Goal: Task Accomplishment & Management: Manage account settings

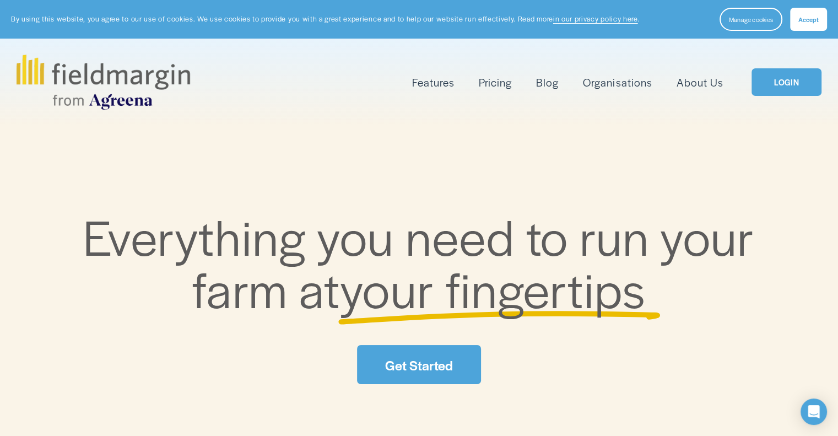
click at [787, 97] on div "Features Mapping Plan Work" at bounding box center [419, 82] width 804 height 55
click at [777, 84] on link "LOGIN" at bounding box center [785, 82] width 69 height 28
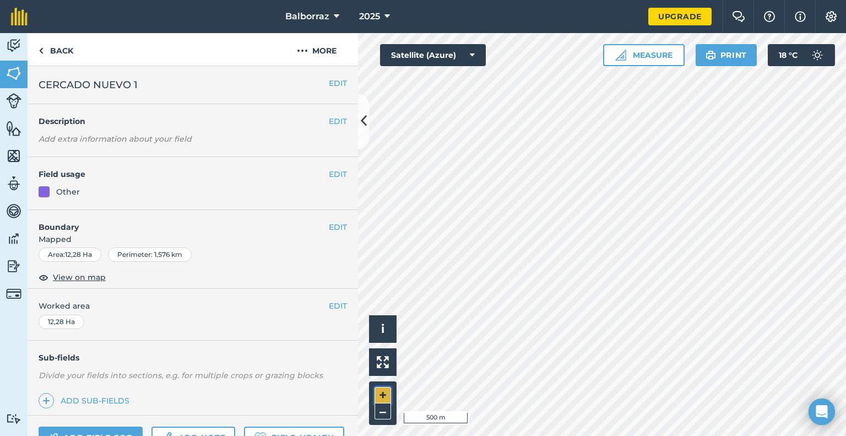
click at [378, 393] on button "+" at bounding box center [383, 395] width 17 height 17
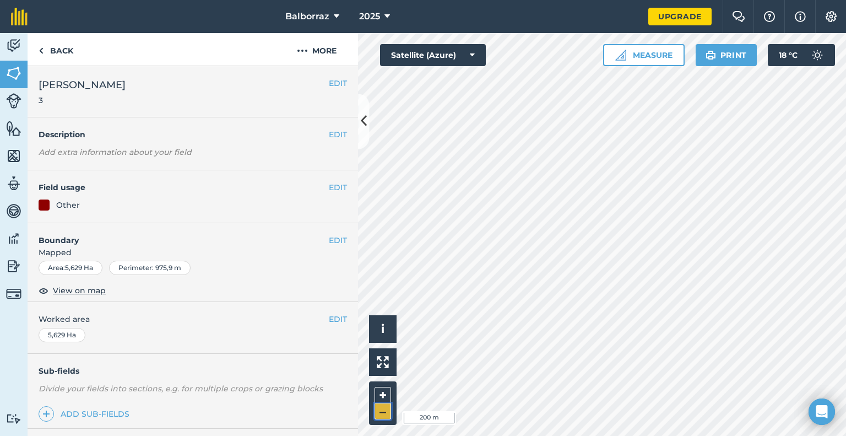
click at [380, 417] on button "–" at bounding box center [383, 411] width 17 height 16
click at [380, 400] on button "+" at bounding box center [383, 395] width 17 height 17
click at [621, 57] on img at bounding box center [620, 55] width 11 height 11
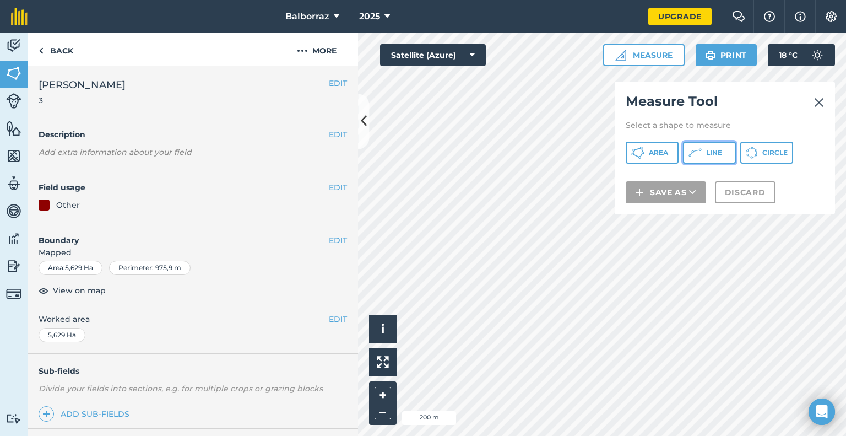
click at [701, 153] on button "Line" at bounding box center [709, 153] width 53 height 22
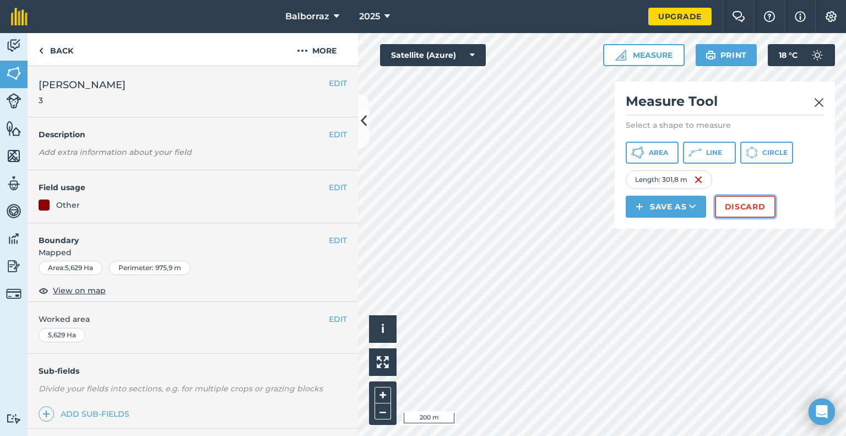
click at [747, 211] on button "Discard" at bounding box center [745, 207] width 61 height 22
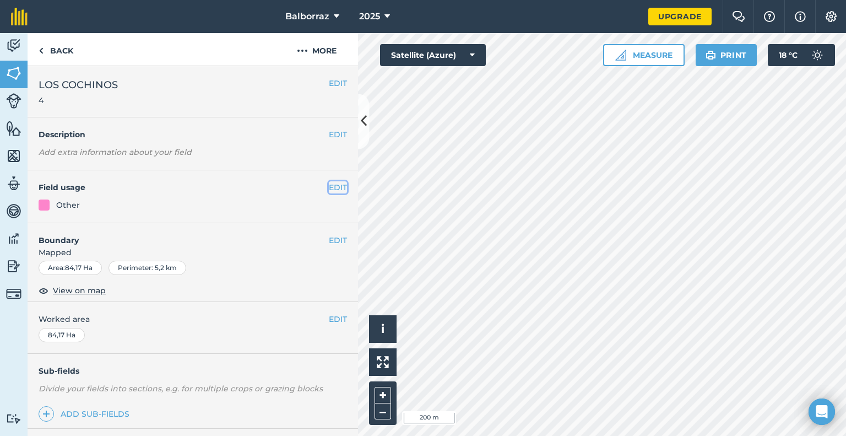
click at [329, 188] on button "EDIT" at bounding box center [338, 187] width 18 height 12
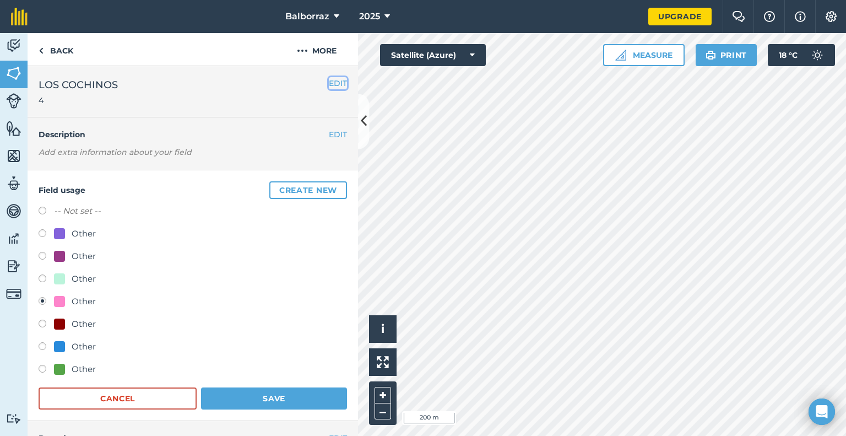
click at [329, 83] on button "EDIT" at bounding box center [338, 83] width 18 height 12
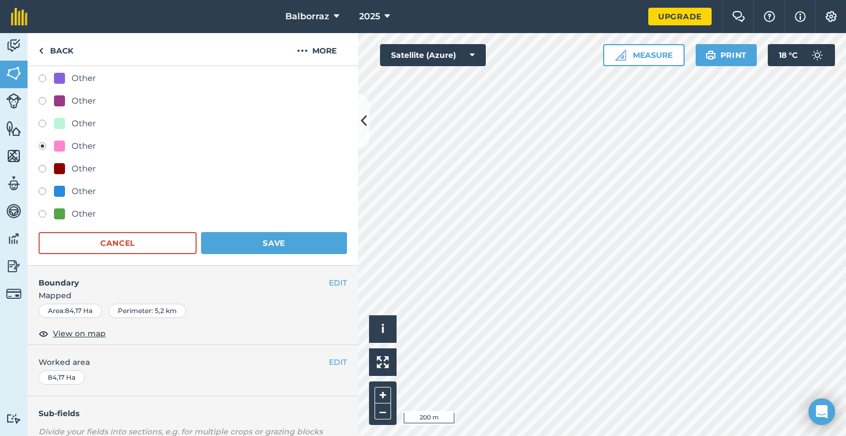
scroll to position [203, 0]
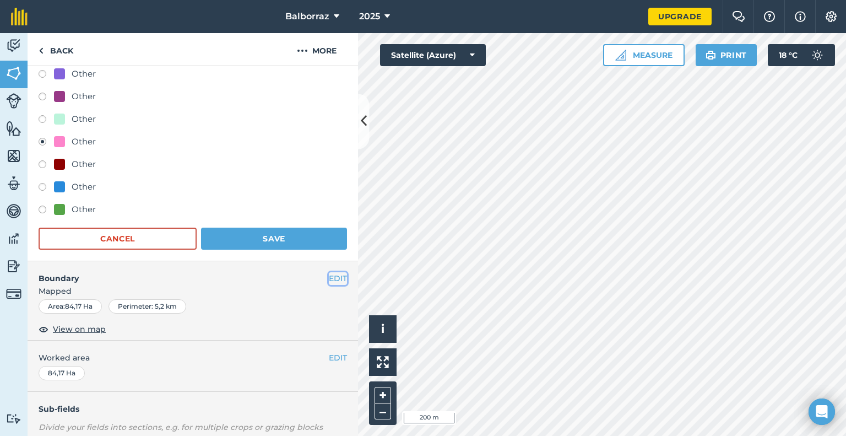
click at [329, 278] on button "EDIT" at bounding box center [338, 278] width 18 height 12
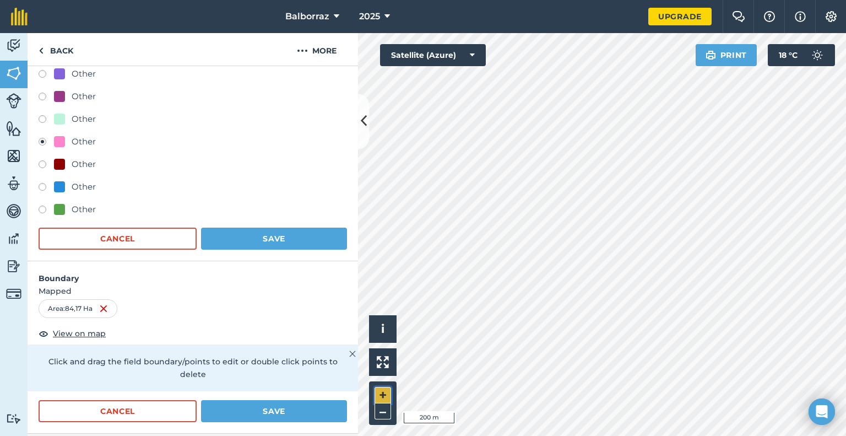
click at [389, 392] on button "+" at bounding box center [383, 395] width 17 height 17
click at [151, 229] on button "Cancel" at bounding box center [118, 238] width 158 height 22
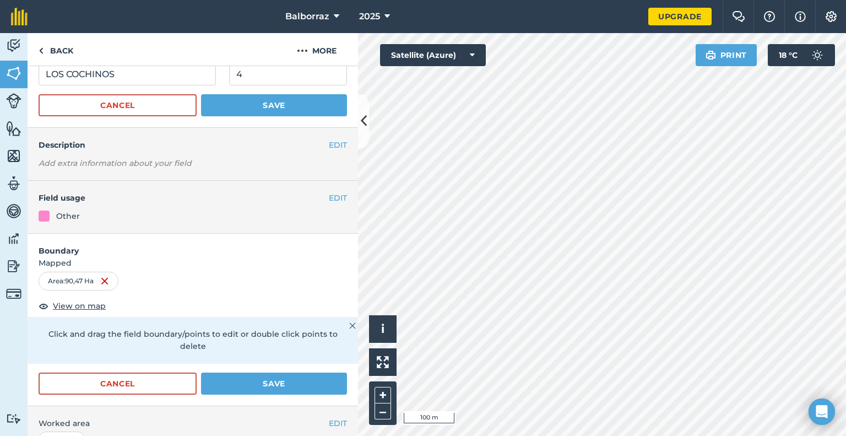
scroll to position [33, 0]
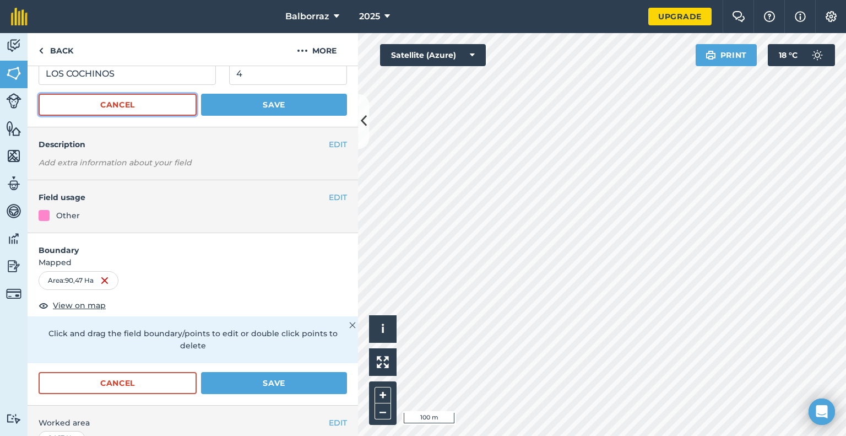
click at [138, 101] on button "Cancel" at bounding box center [118, 105] width 158 height 22
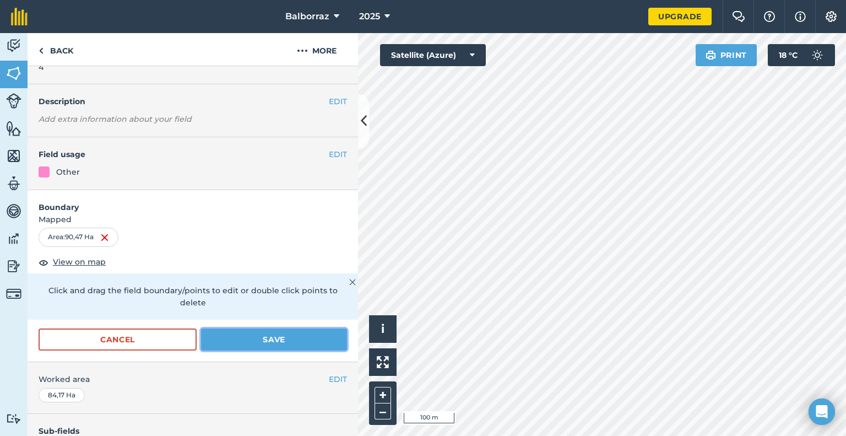
click at [261, 332] on button "Save" at bounding box center [274, 339] width 146 height 22
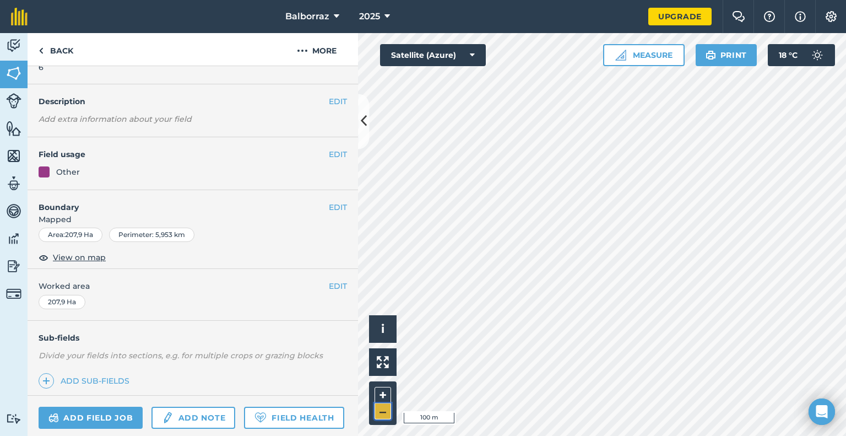
click at [385, 414] on button "–" at bounding box center [383, 411] width 17 height 16
click at [378, 397] on button "+" at bounding box center [383, 395] width 17 height 17
click at [334, 207] on button "EDIT" at bounding box center [338, 207] width 18 height 12
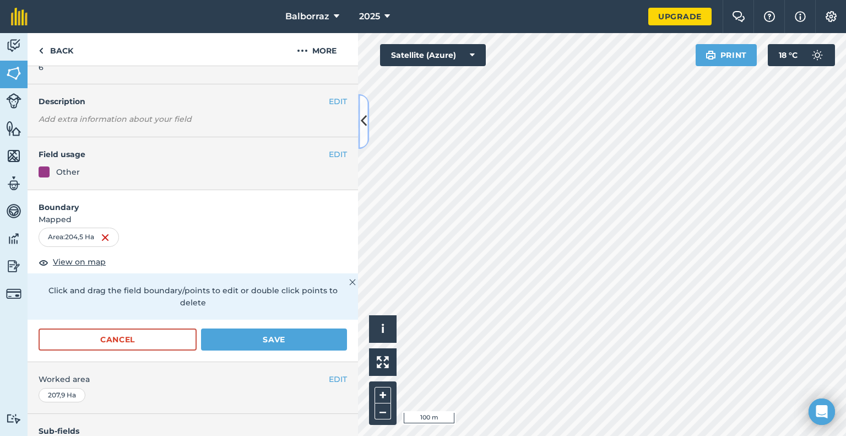
click at [454, 115] on div "Activity Fields Livestock Features Maps Team Vehicles Data Reporting Billing Tu…" at bounding box center [423, 234] width 846 height 403
click at [235, 337] on button "Save" at bounding box center [274, 339] width 146 height 22
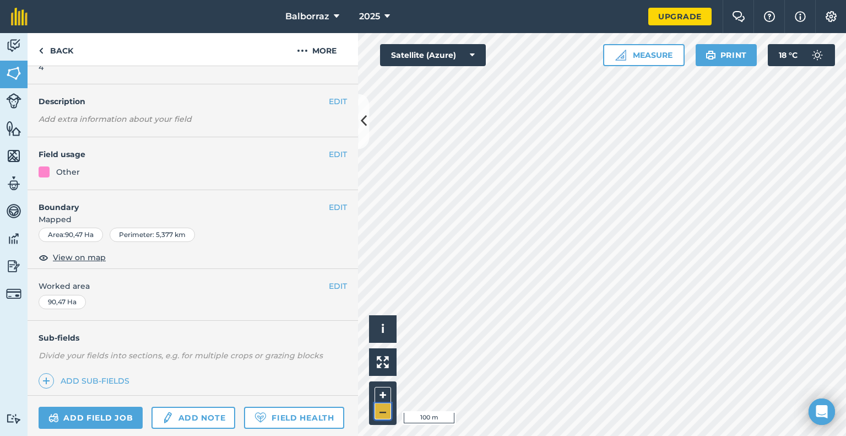
click at [381, 409] on button "–" at bounding box center [383, 411] width 17 height 16
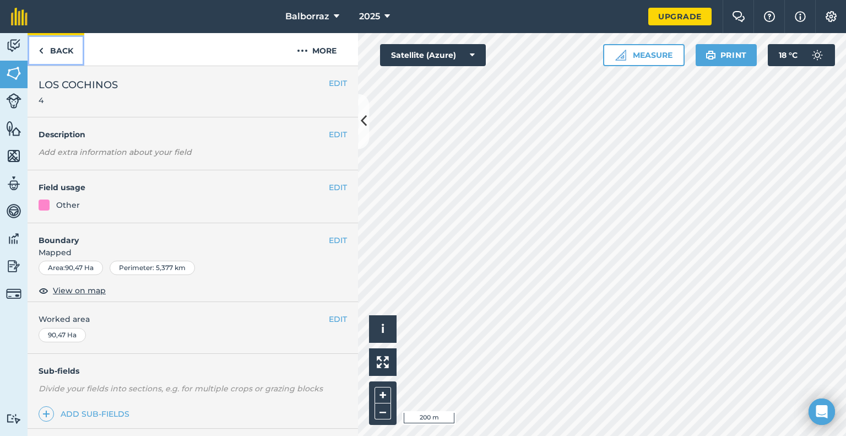
click at [45, 46] on link "Back" at bounding box center [56, 49] width 57 height 32
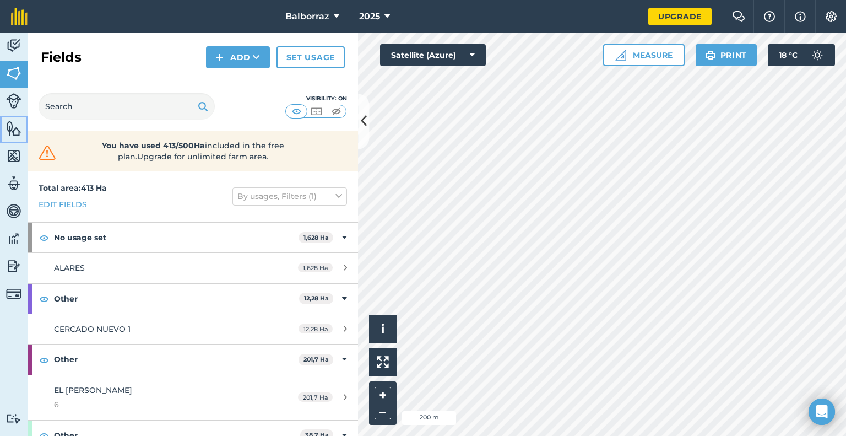
click at [17, 129] on img at bounding box center [13, 128] width 15 height 17
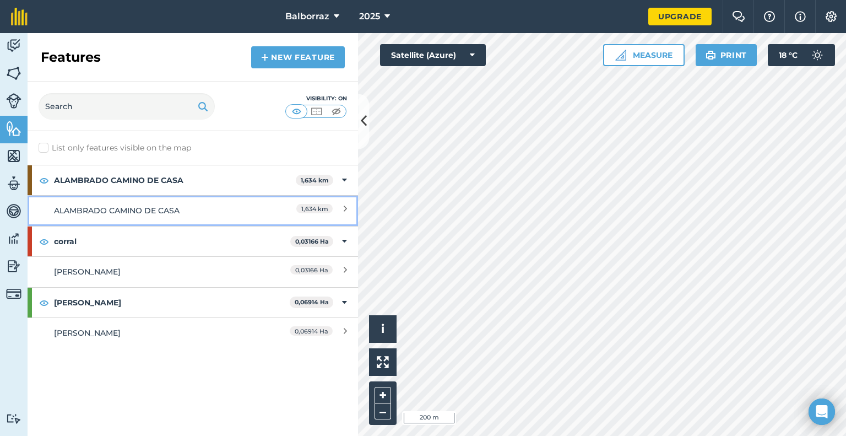
click at [137, 208] on div "ALAMBRADO CAMINO DE CASA" at bounding box center [152, 210] width 196 height 12
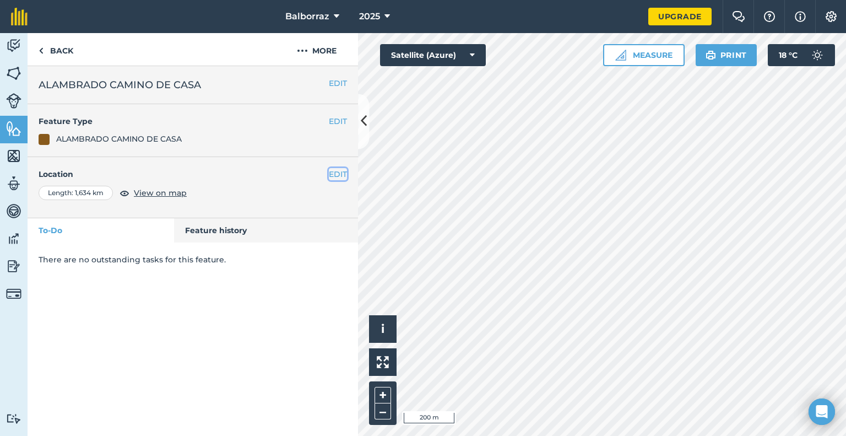
click at [342, 174] on button "EDIT" at bounding box center [338, 174] width 18 height 12
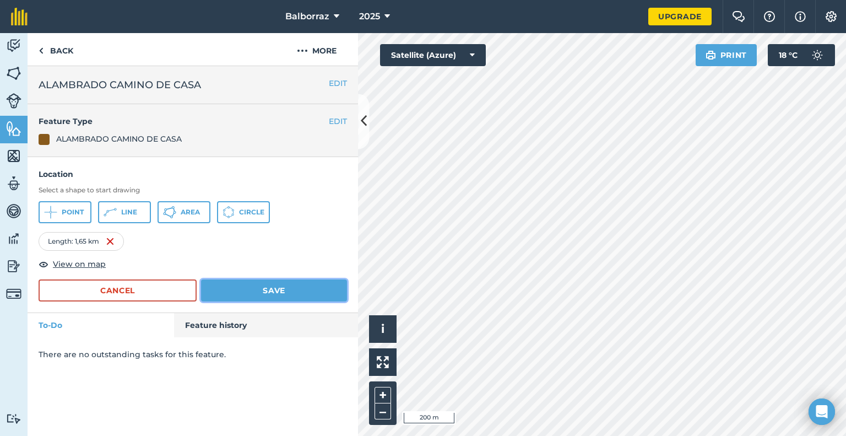
click at [317, 281] on button "Save" at bounding box center [274, 290] width 146 height 22
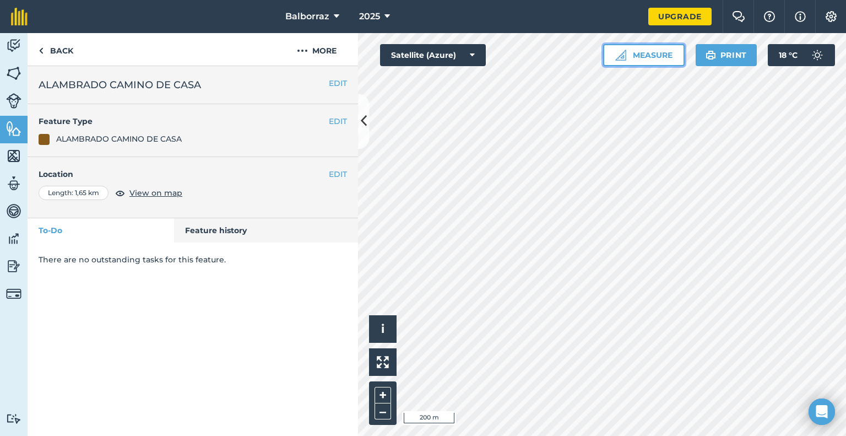
click at [673, 56] on button "Measure" at bounding box center [644, 55] width 82 height 22
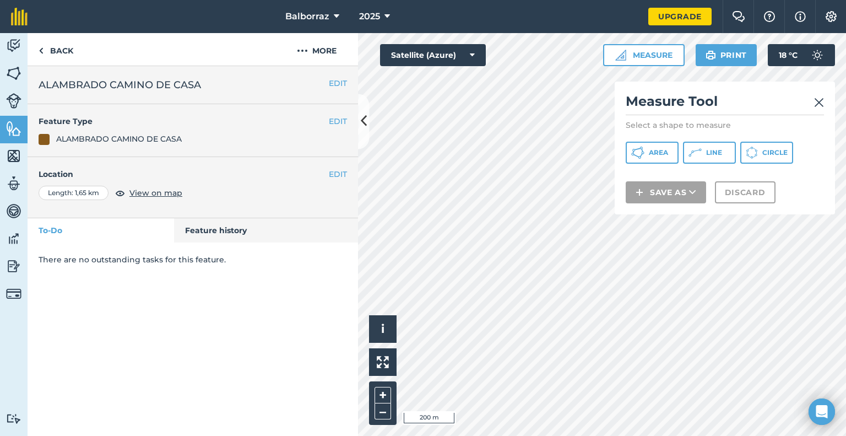
click at [816, 99] on img at bounding box center [819, 102] width 10 height 13
